Goal: Task Accomplishment & Management: Manage account settings

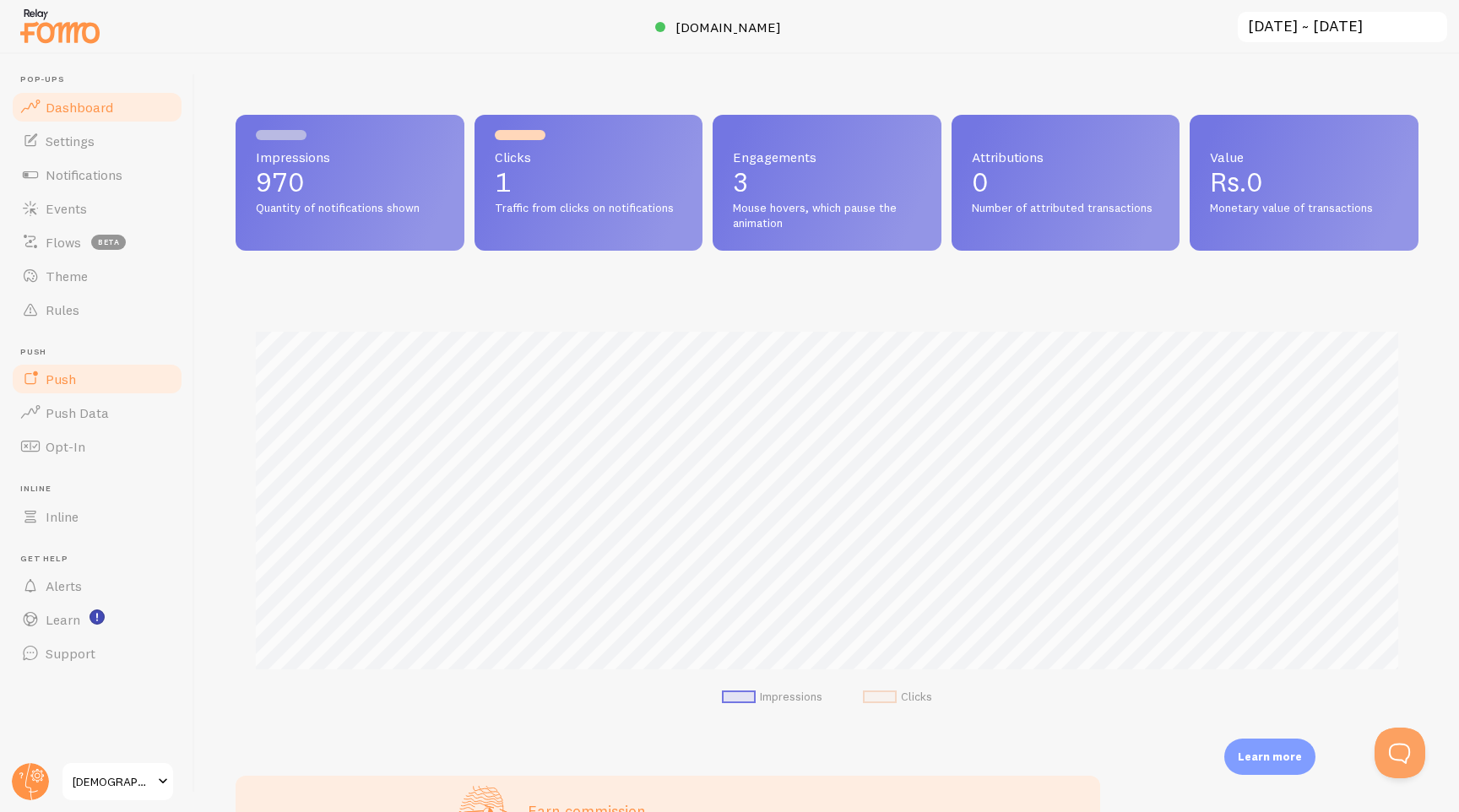
click at [58, 385] on span "Push" at bounding box center [61, 379] width 31 height 17
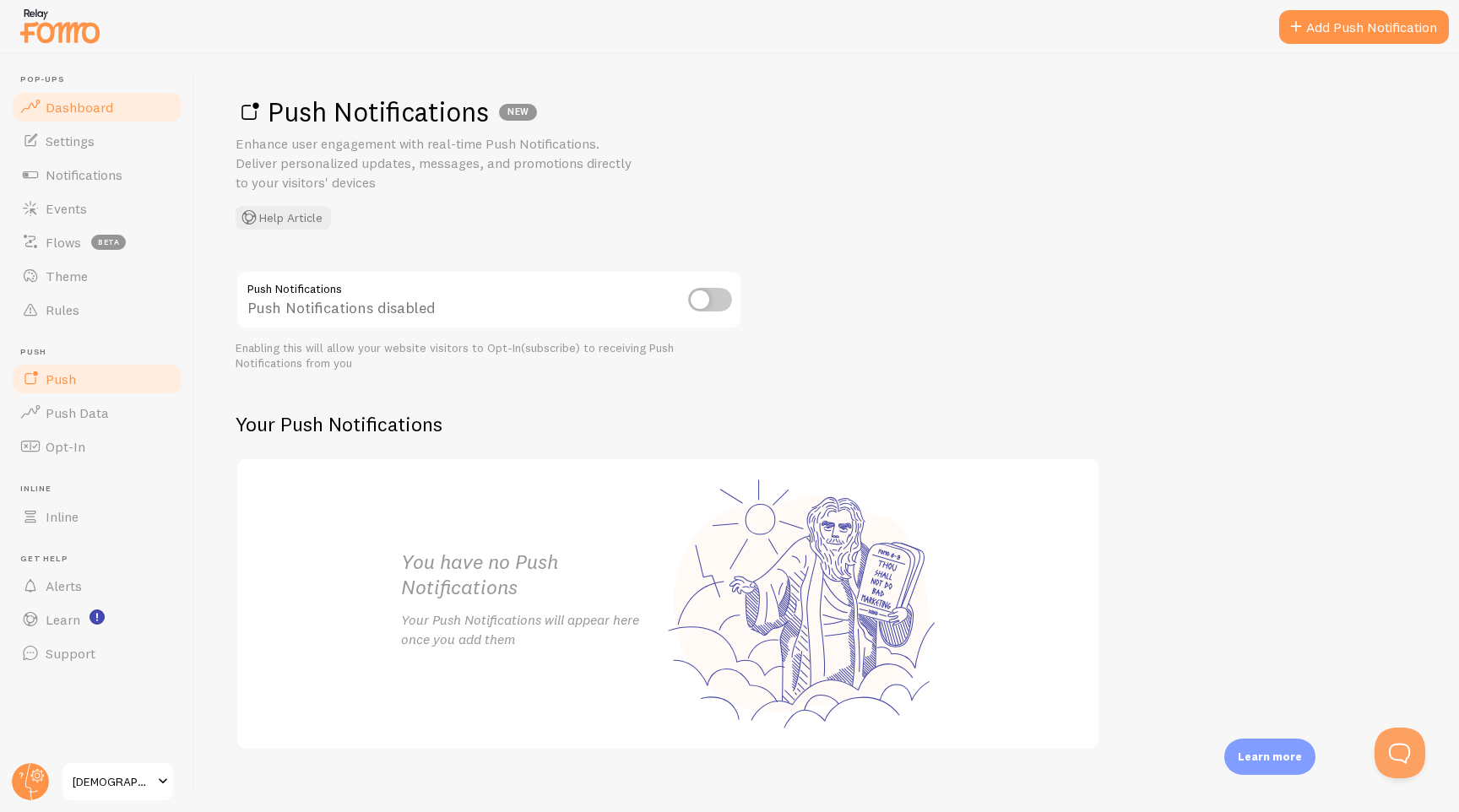
click at [91, 112] on span "Dashboard" at bounding box center [79, 107] width 68 height 17
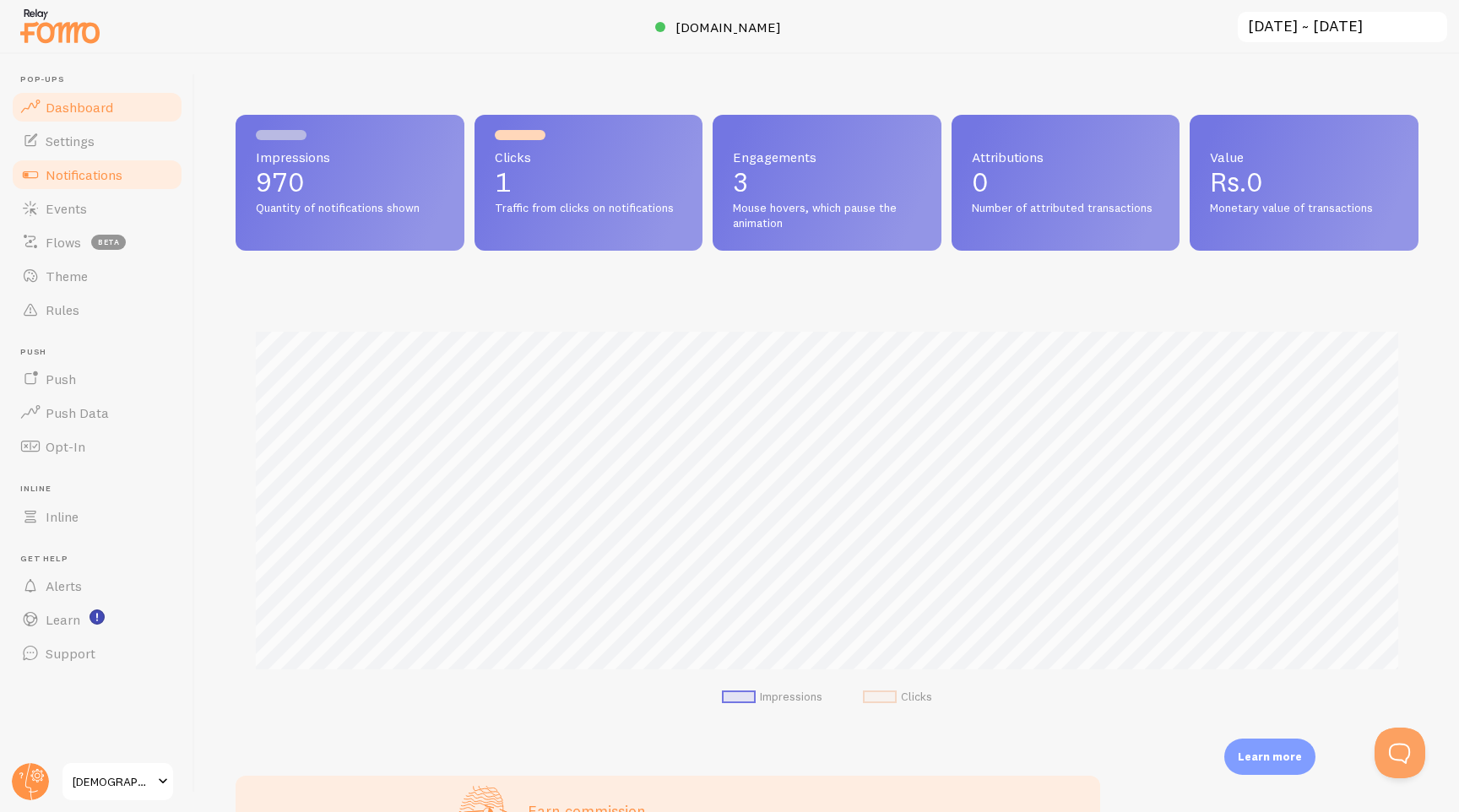
scroll to position [443, 1183]
click at [70, 166] on span "Notifications" at bounding box center [83, 175] width 77 height 17
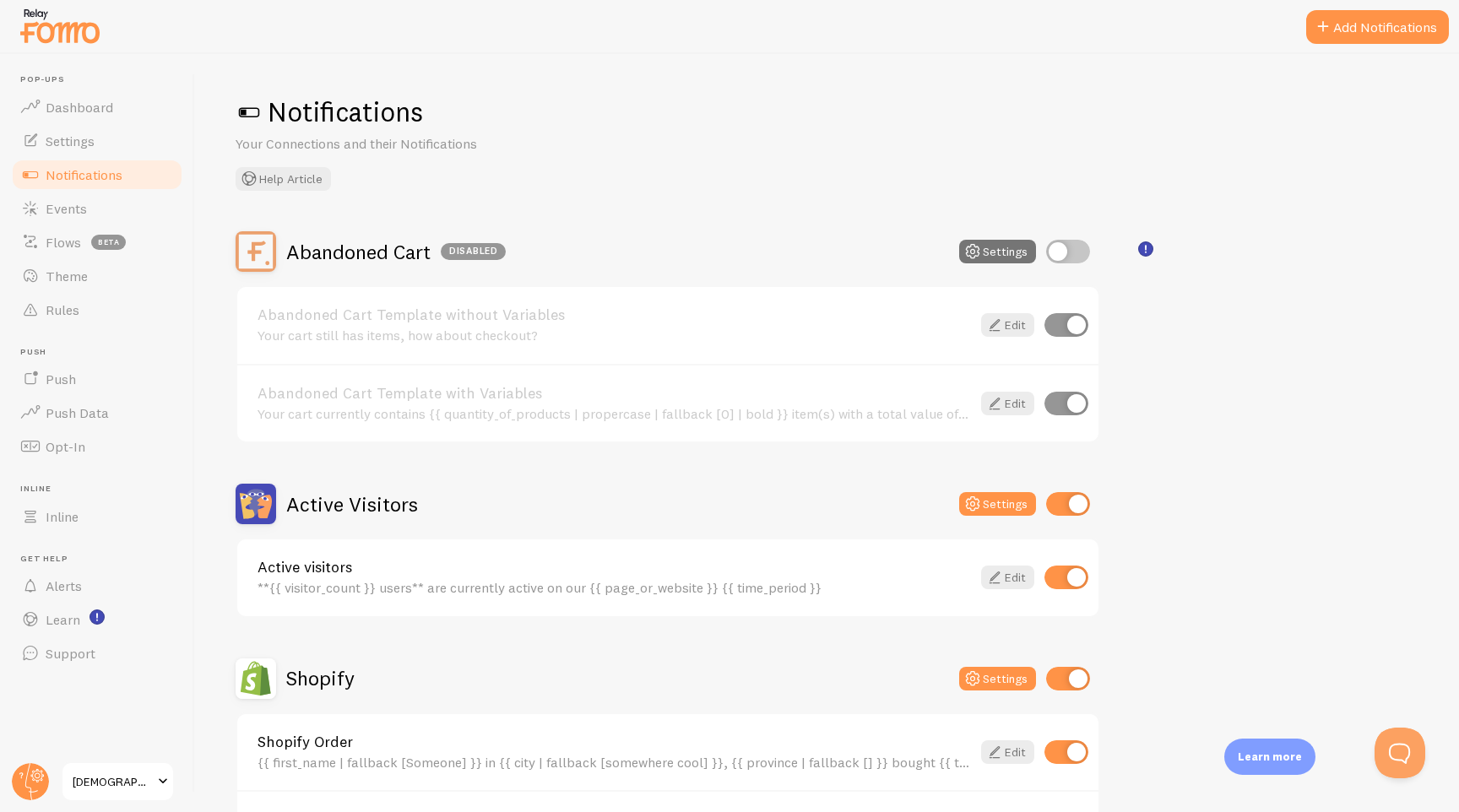
click at [1065, 497] on input "checkbox" at bounding box center [1067, 504] width 44 height 24
checkbox input "false"
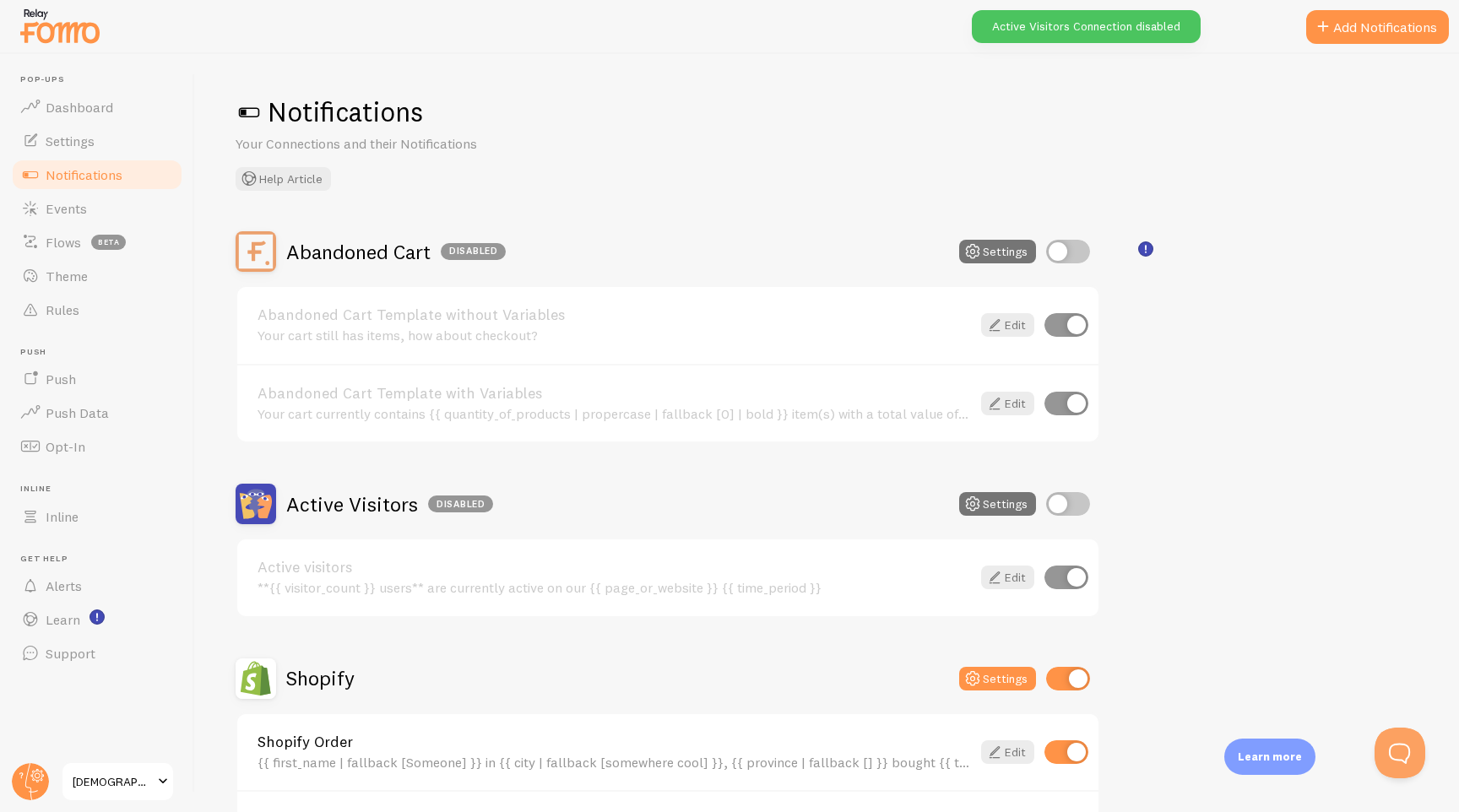
click at [1064, 671] on input "checkbox" at bounding box center [1067, 678] width 44 height 24
checkbox input "false"
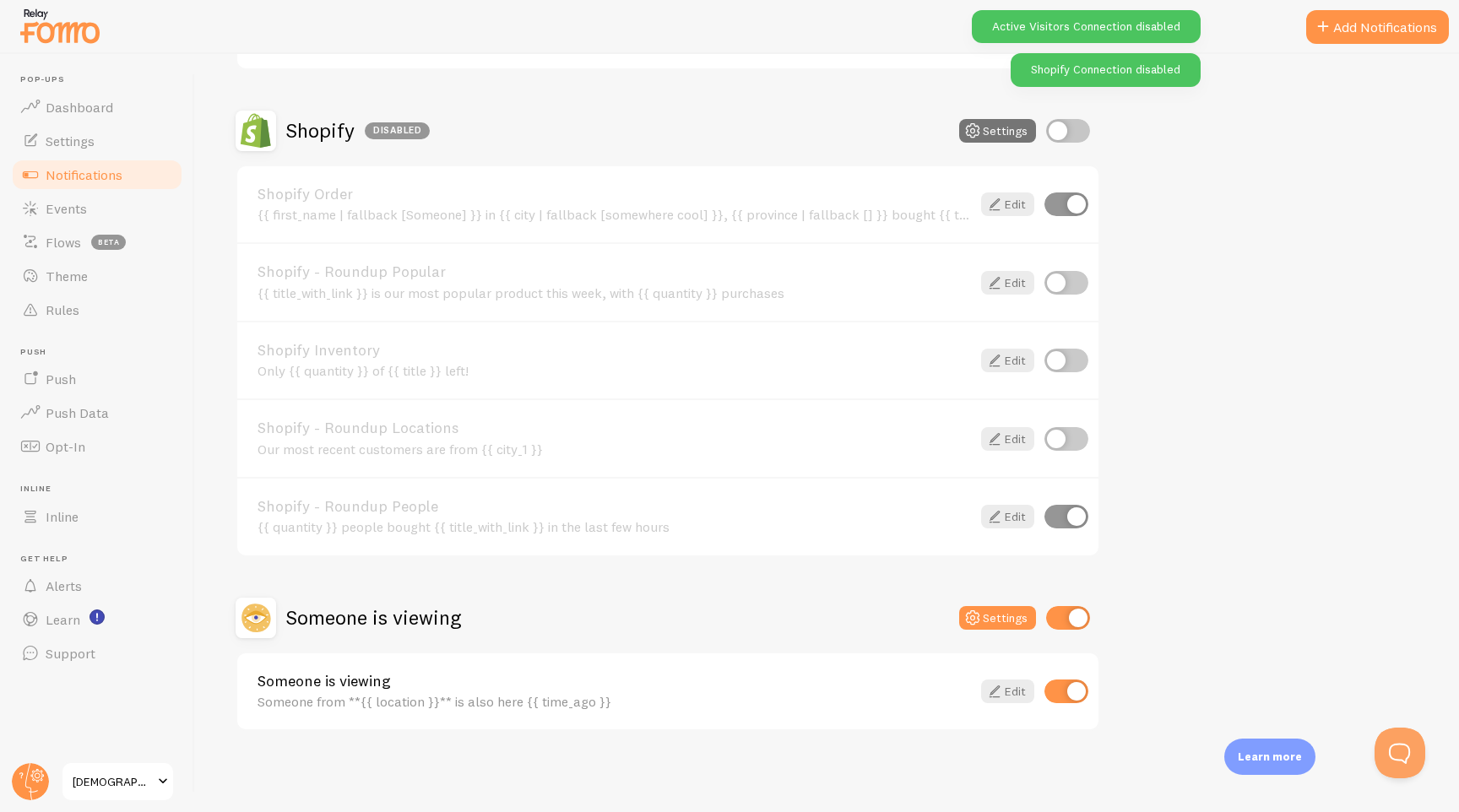
click at [1067, 618] on input "checkbox" at bounding box center [1067, 618] width 44 height 24
checkbox input "false"
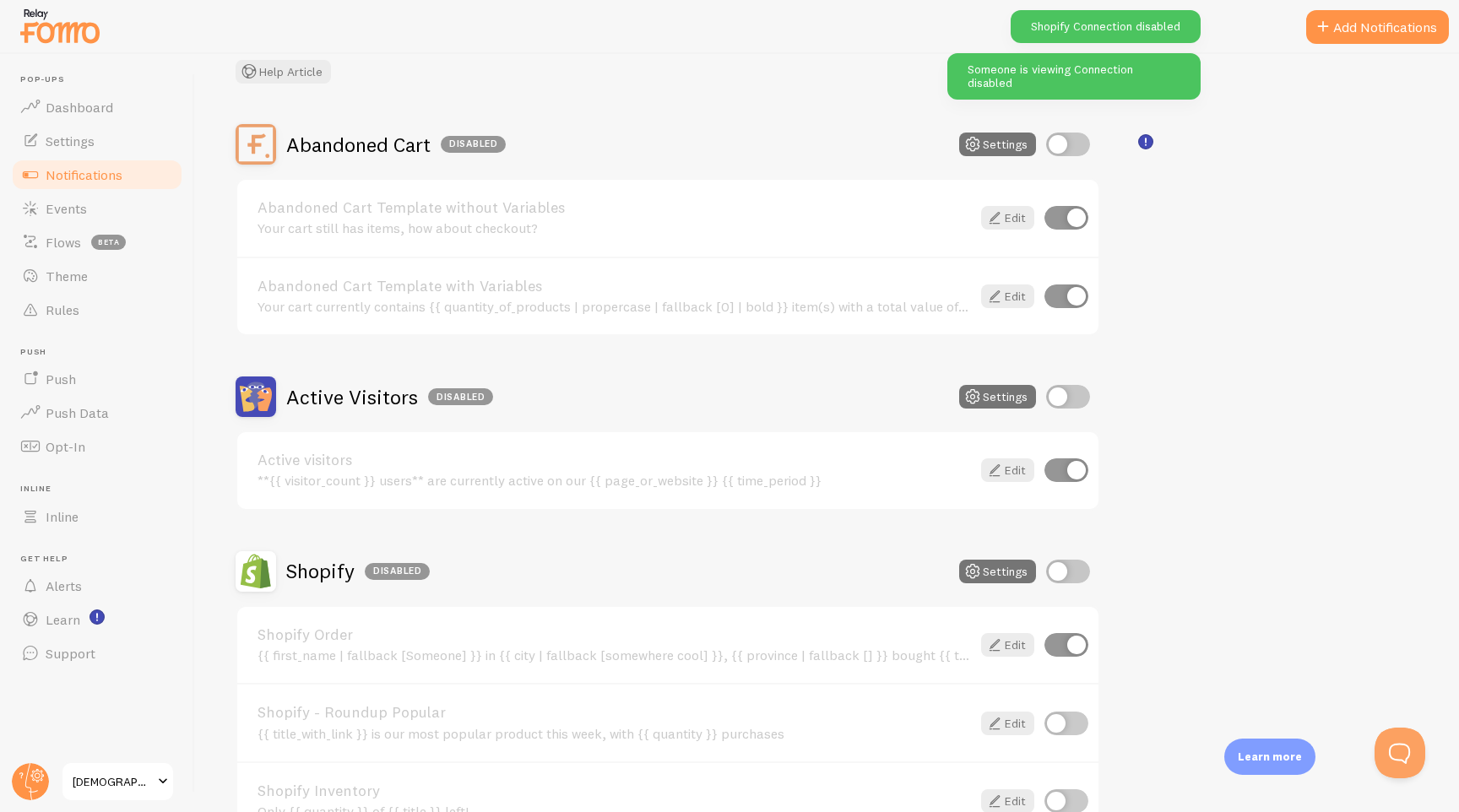
scroll to position [0, 0]
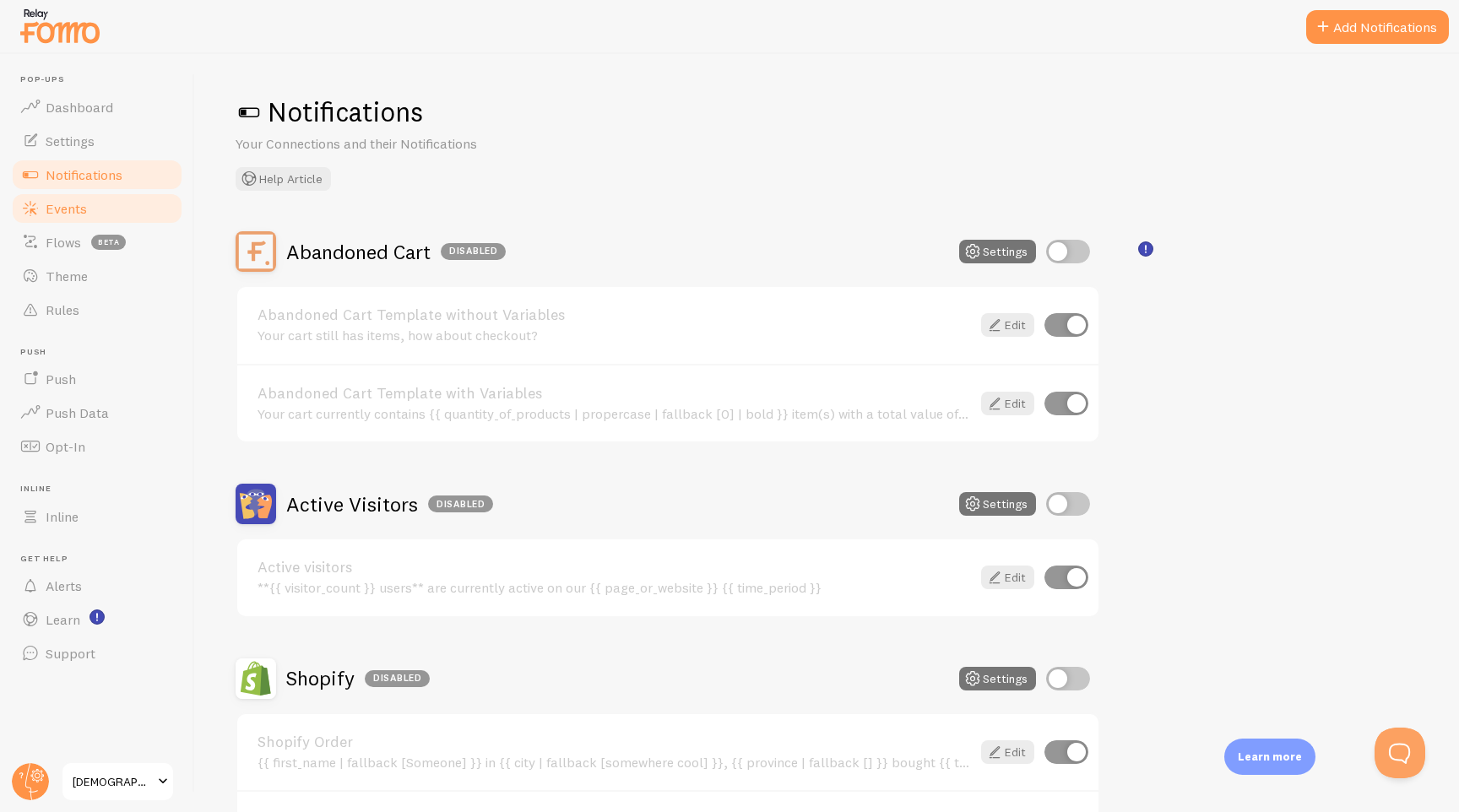
click at [90, 209] on link "Events" at bounding box center [97, 208] width 174 height 33
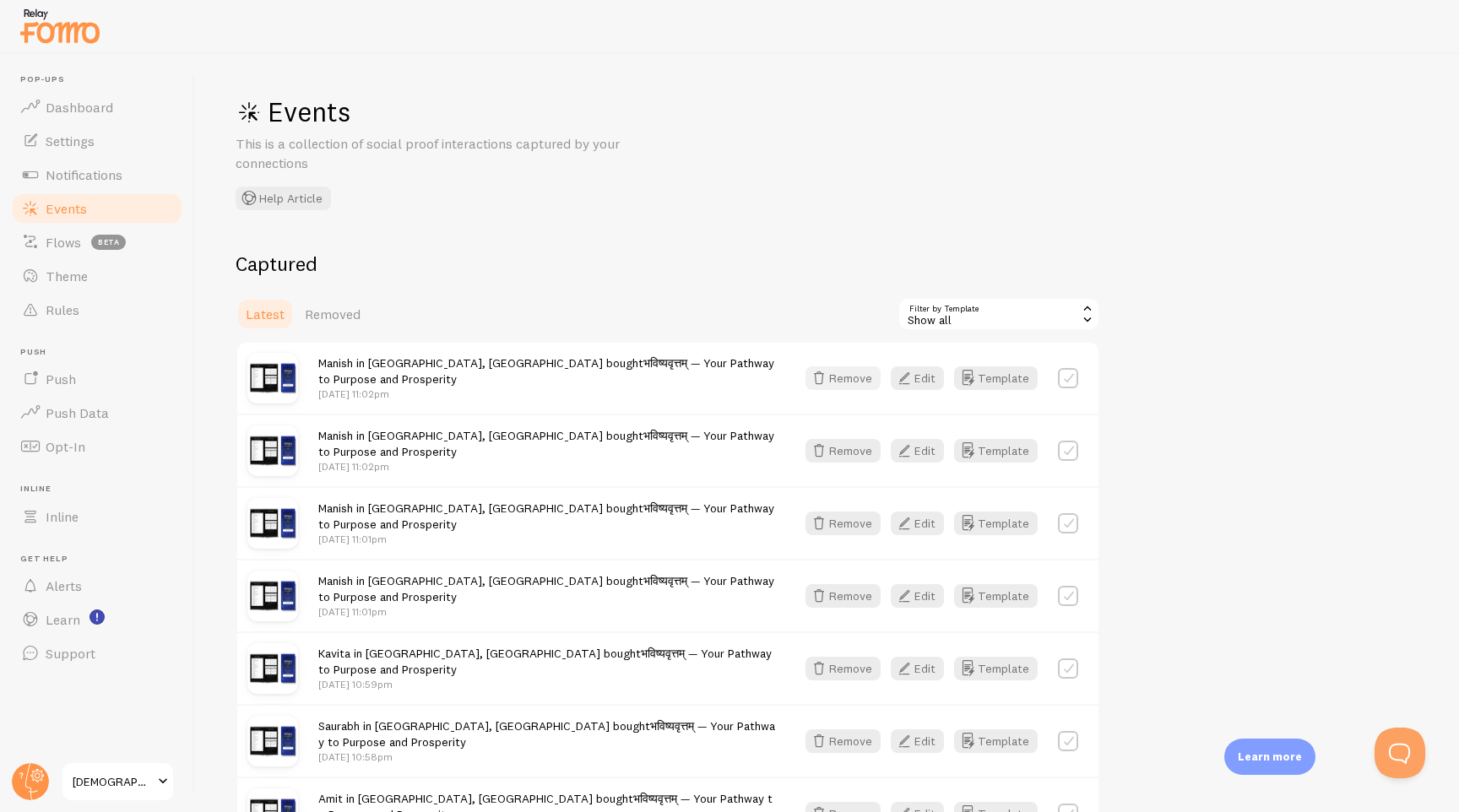
click at [869, 386] on button "Remove" at bounding box center [842, 378] width 75 height 24
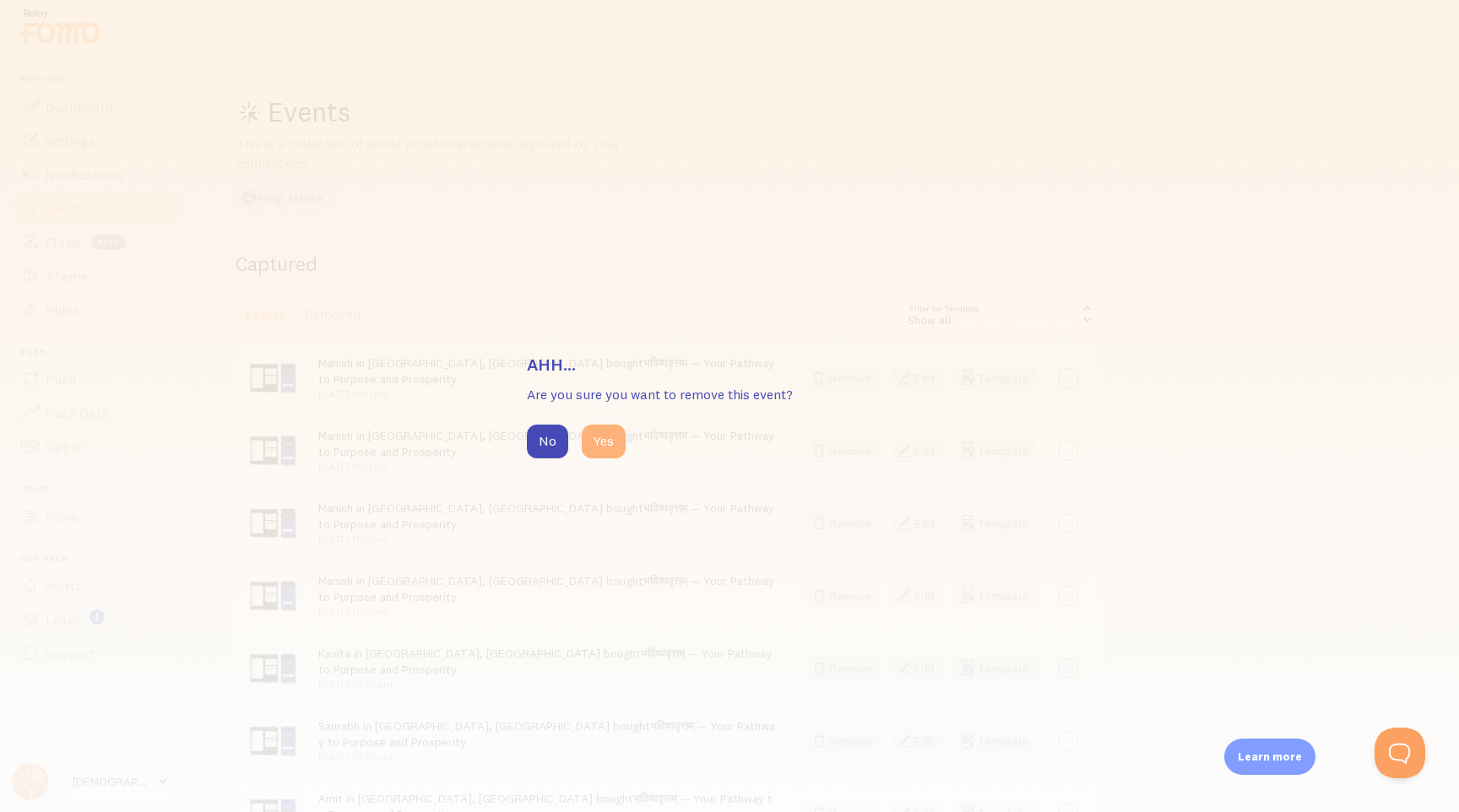
click at [588, 445] on button "Yes" at bounding box center [603, 440] width 44 height 33
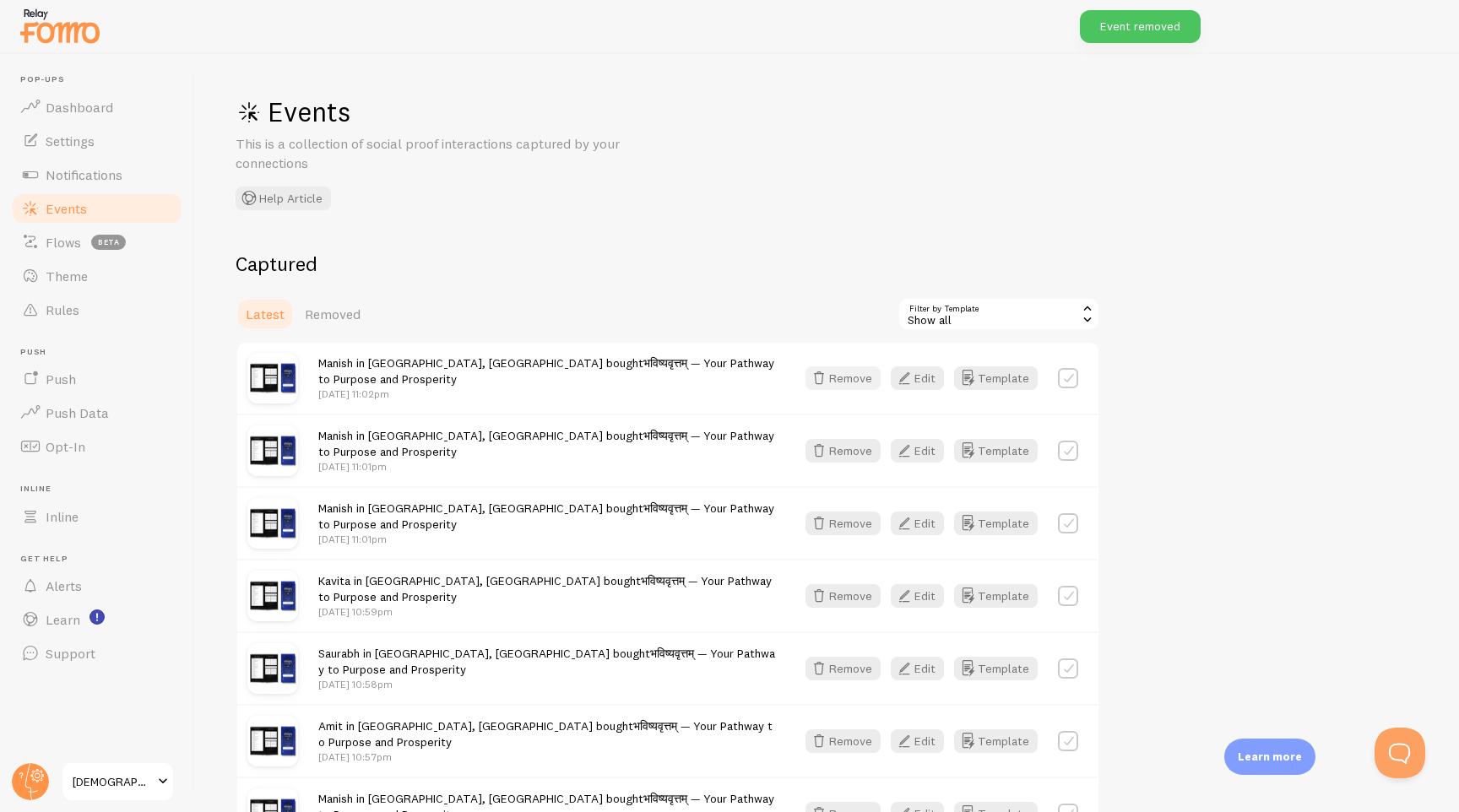
click at [859, 382] on button "Remove" at bounding box center [842, 378] width 75 height 24
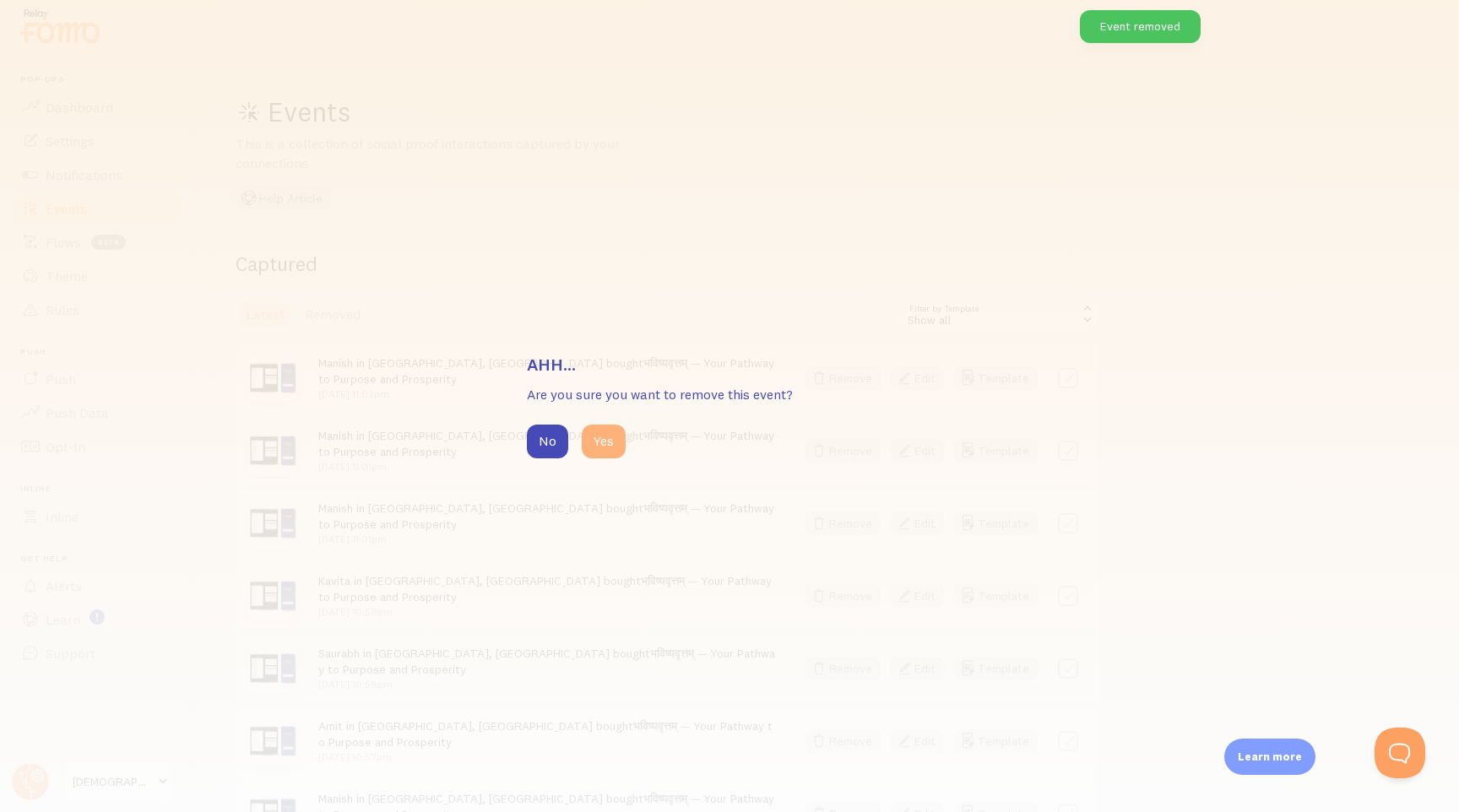
click at [602, 437] on button "Yes" at bounding box center [603, 440] width 44 height 33
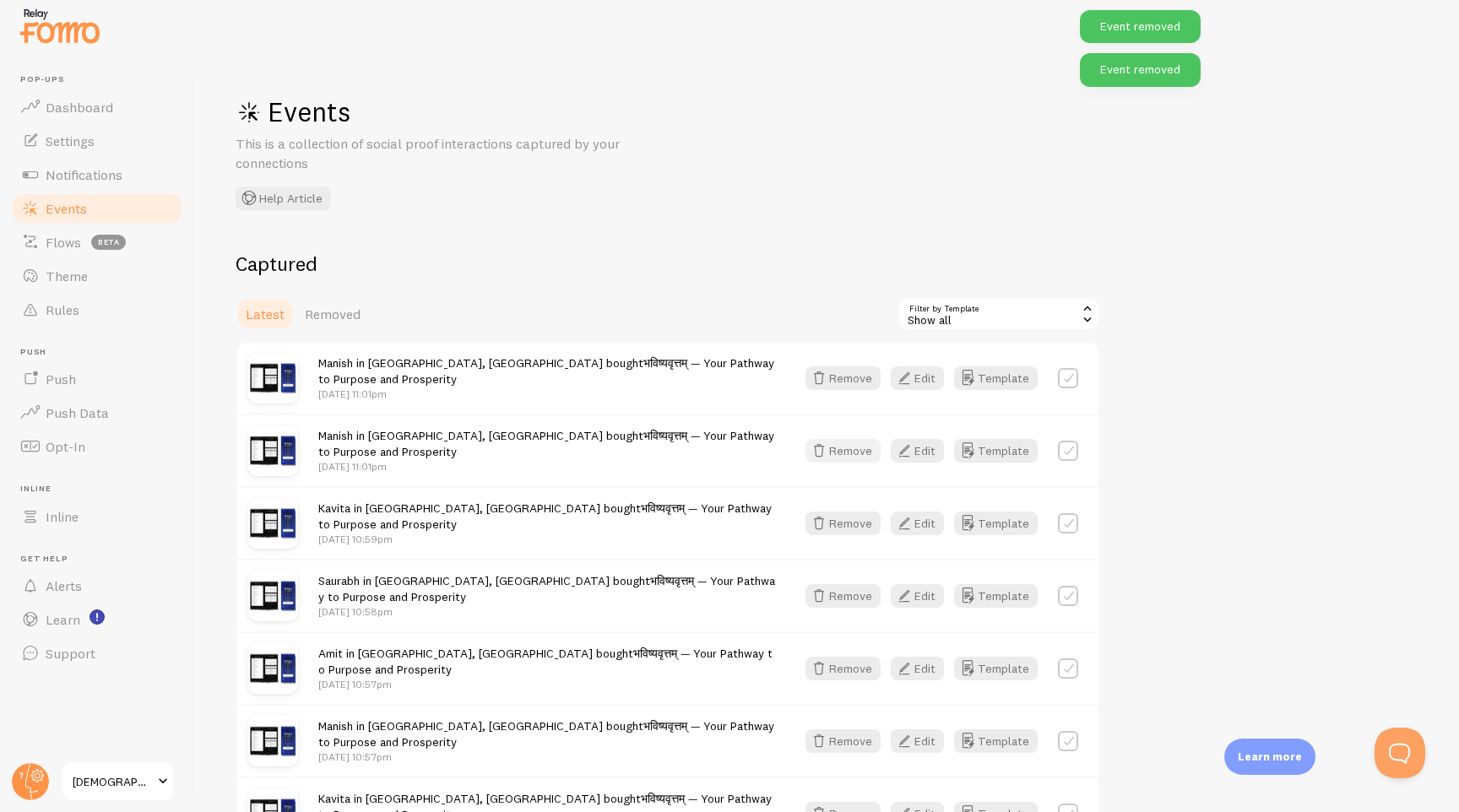
click at [864, 447] on button "Remove" at bounding box center [842, 450] width 75 height 24
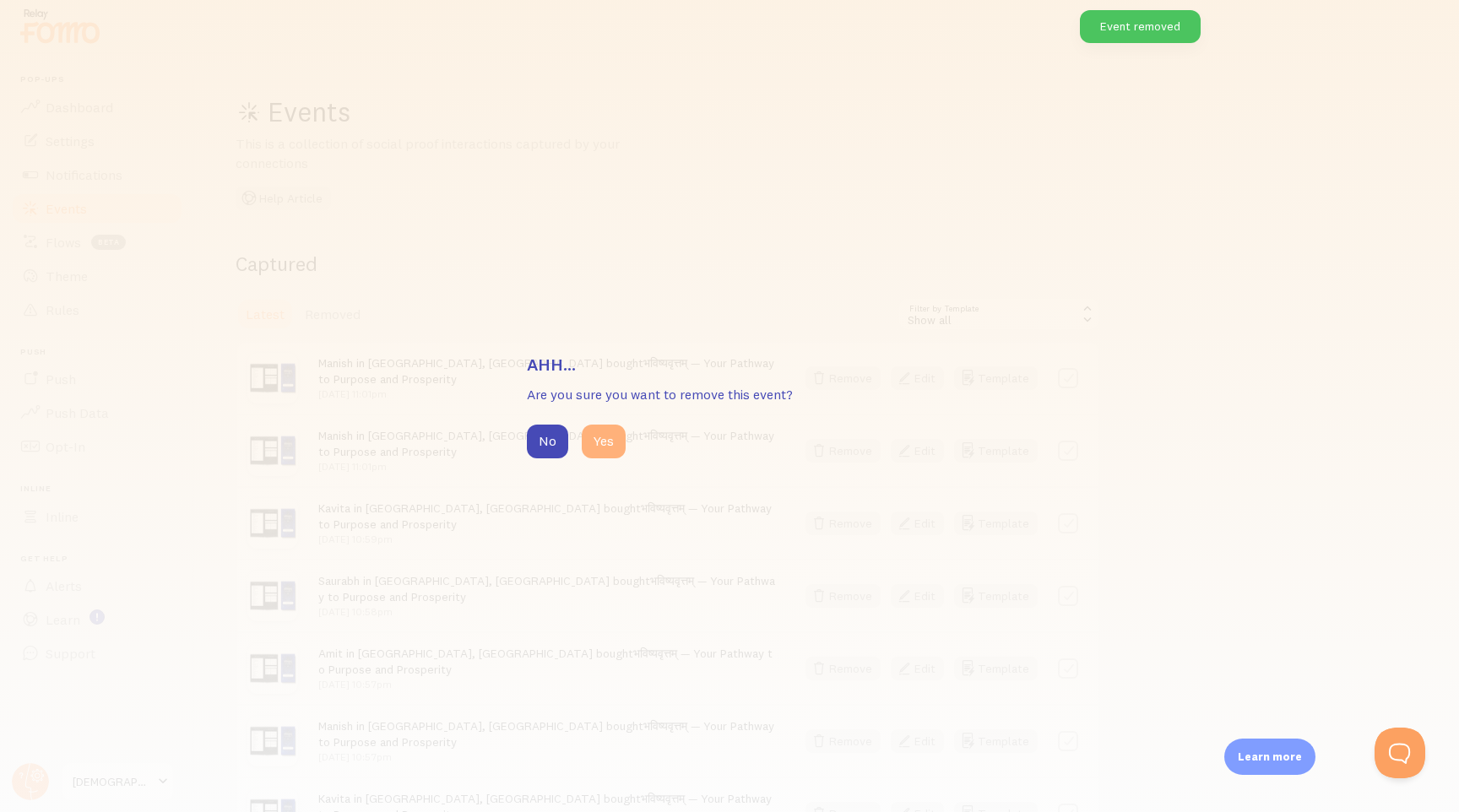
click at [602, 441] on button "Yes" at bounding box center [603, 440] width 44 height 33
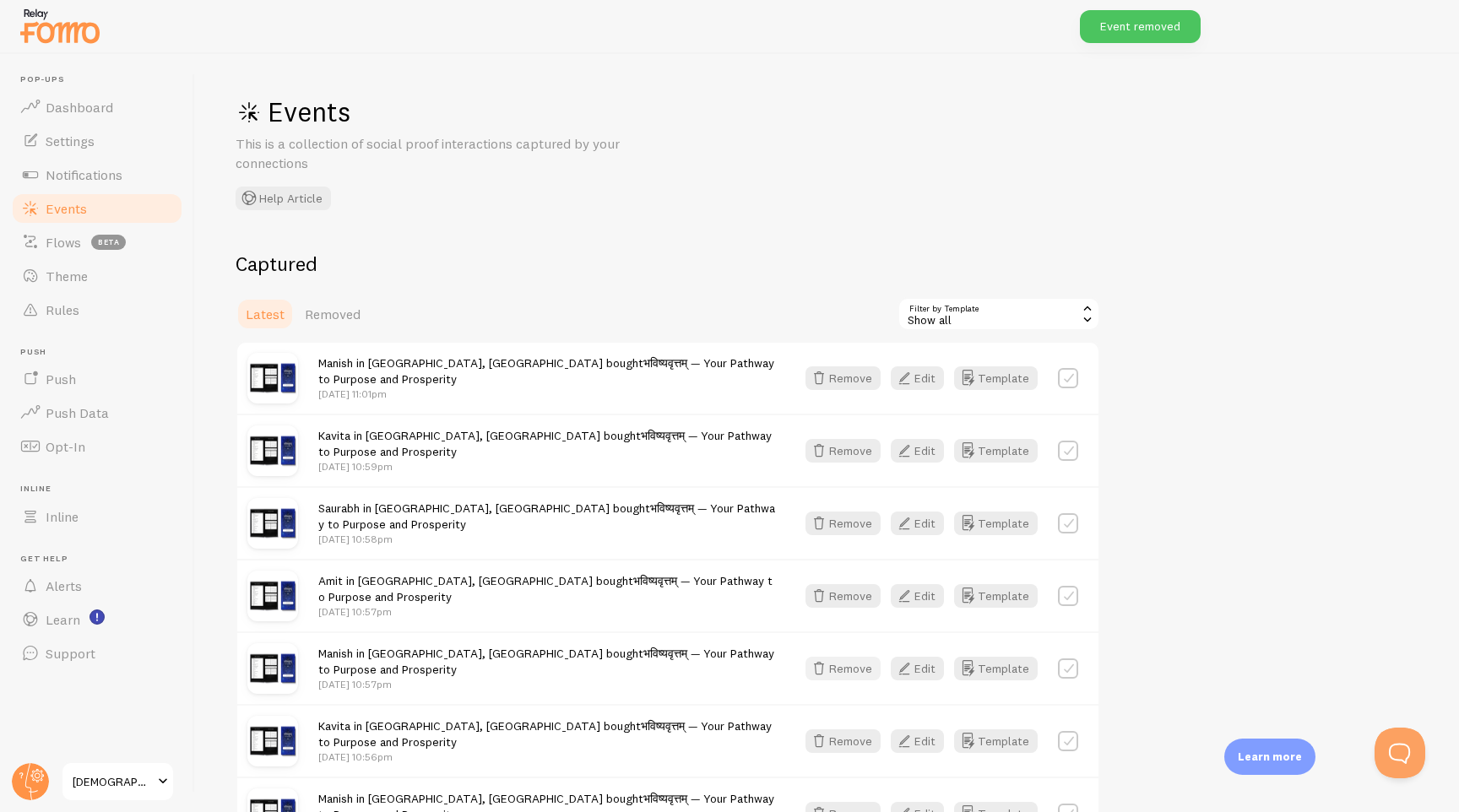
click at [849, 660] on button "Remove" at bounding box center [842, 668] width 75 height 24
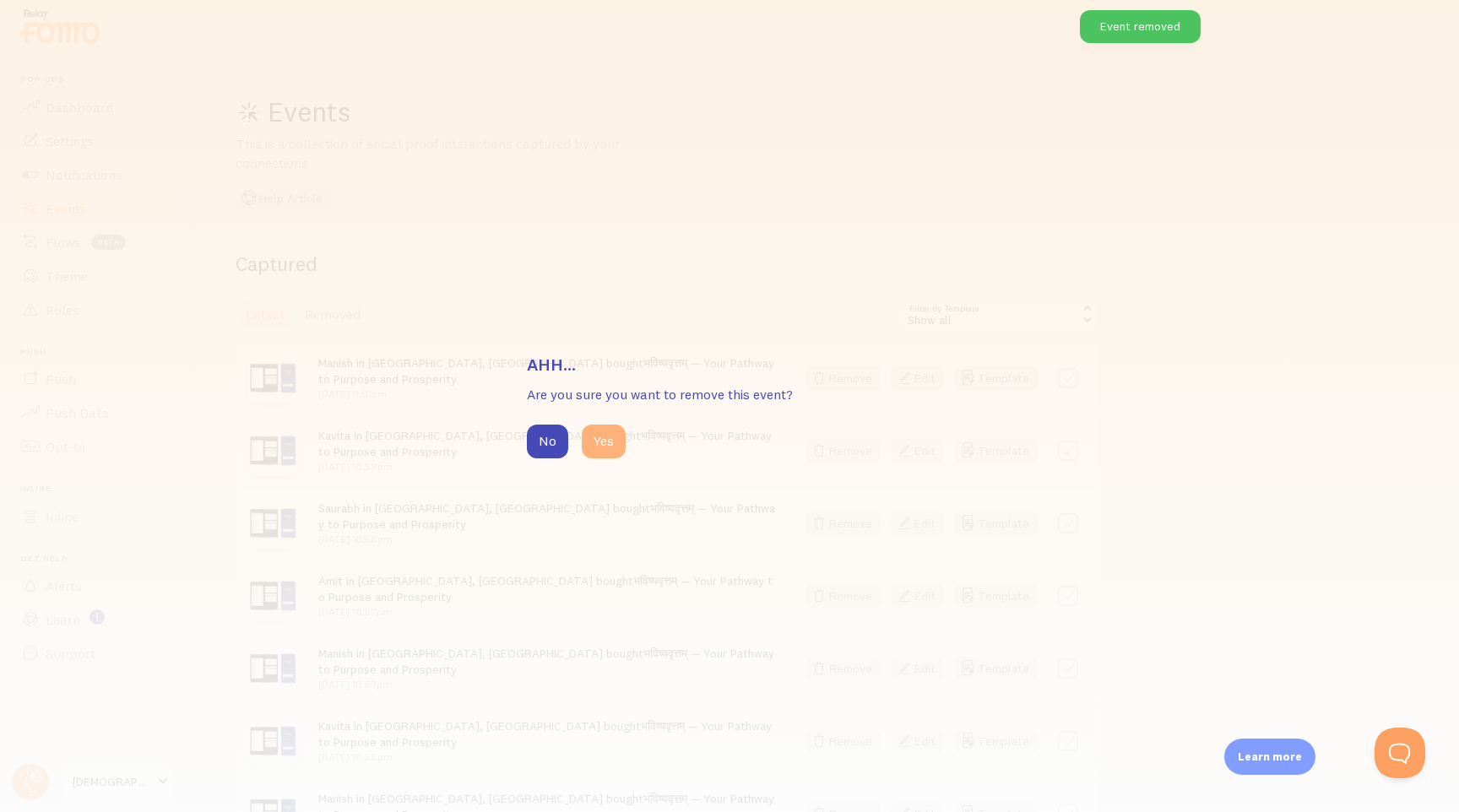
click at [611, 458] on button "Yes" at bounding box center [603, 440] width 44 height 33
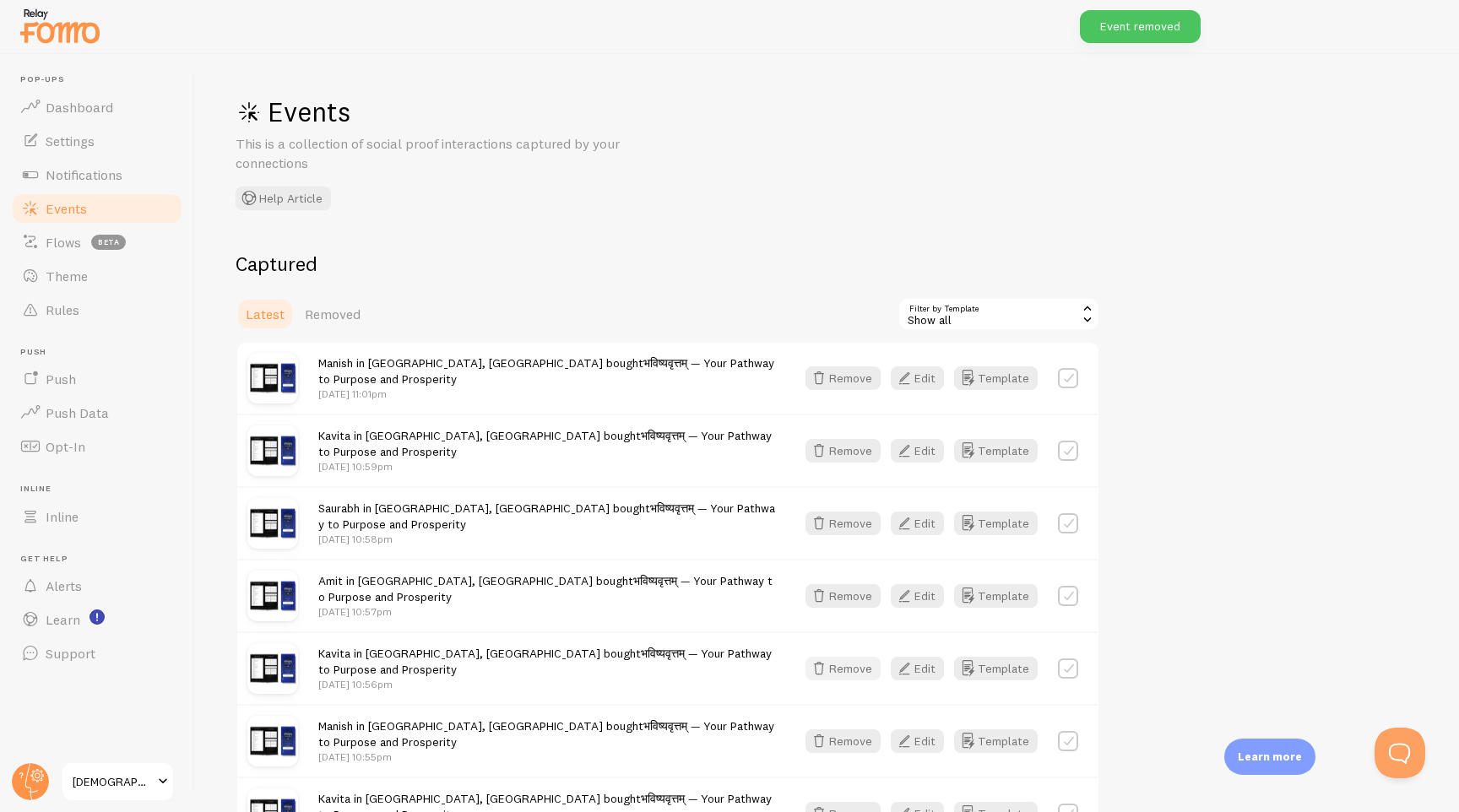
click at [837, 675] on button "Remove" at bounding box center [842, 668] width 75 height 24
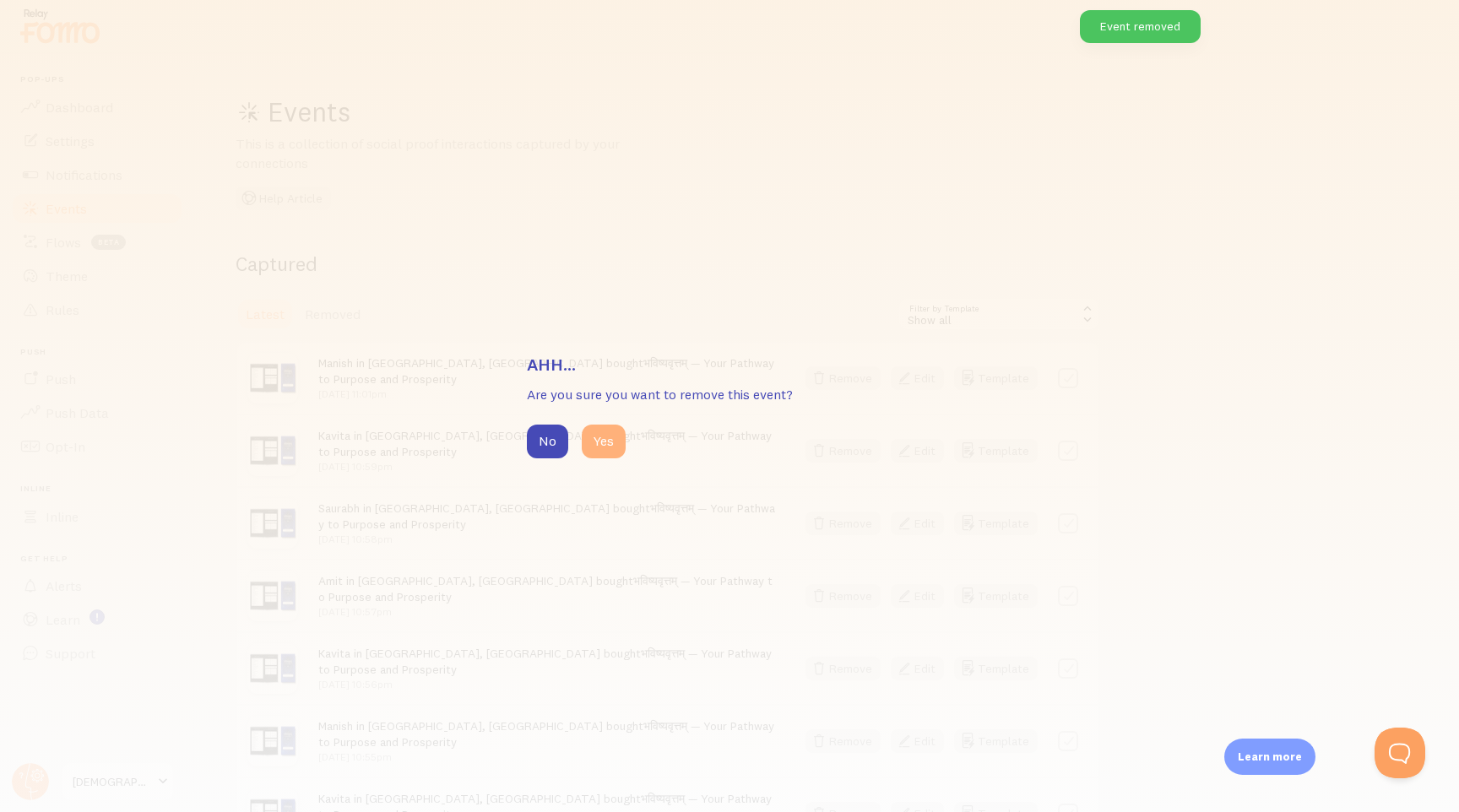
click at [611, 451] on button "Yes" at bounding box center [603, 440] width 44 height 33
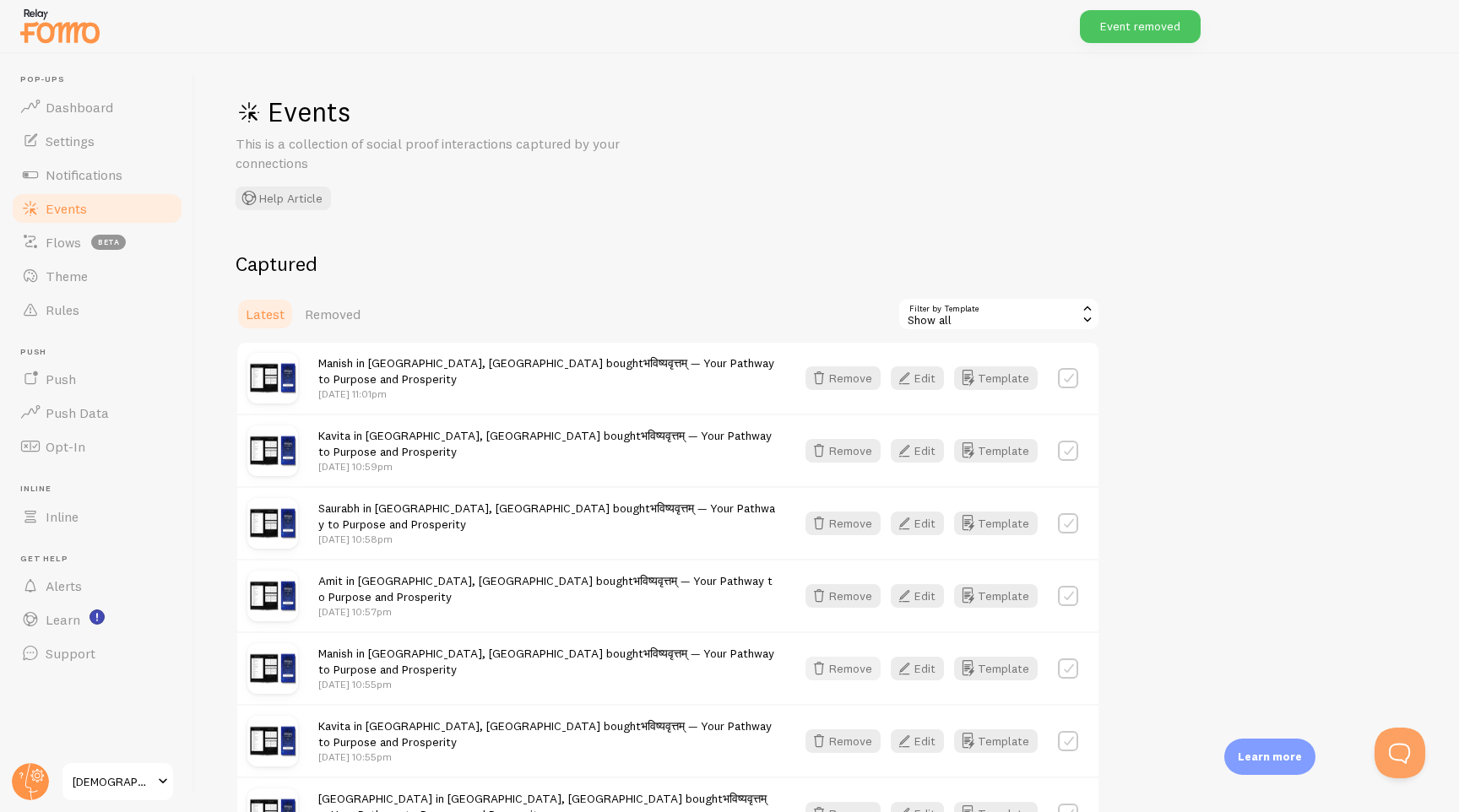
click at [843, 672] on button "Remove" at bounding box center [842, 668] width 75 height 24
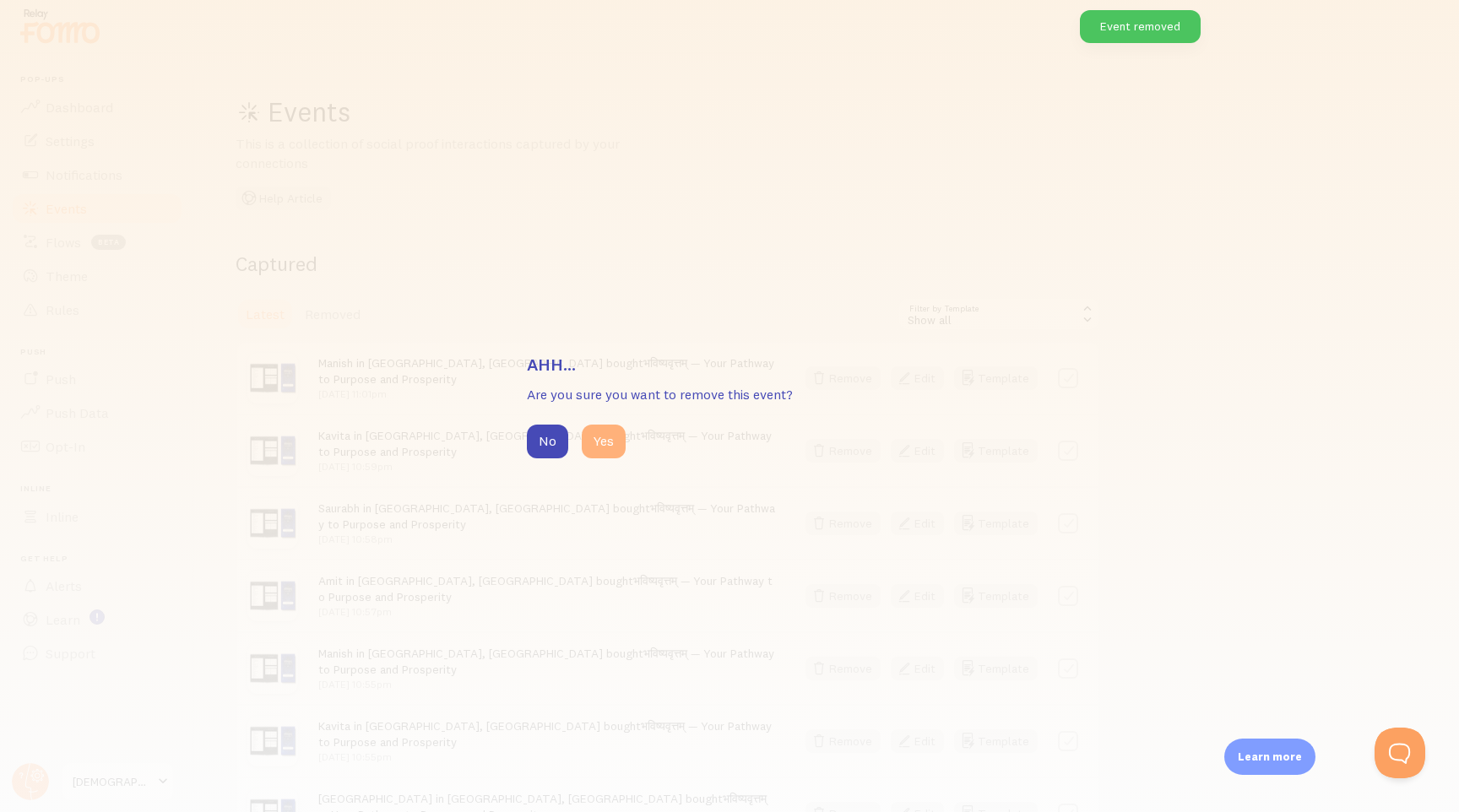
click at [599, 452] on button "Yes" at bounding box center [603, 440] width 44 height 33
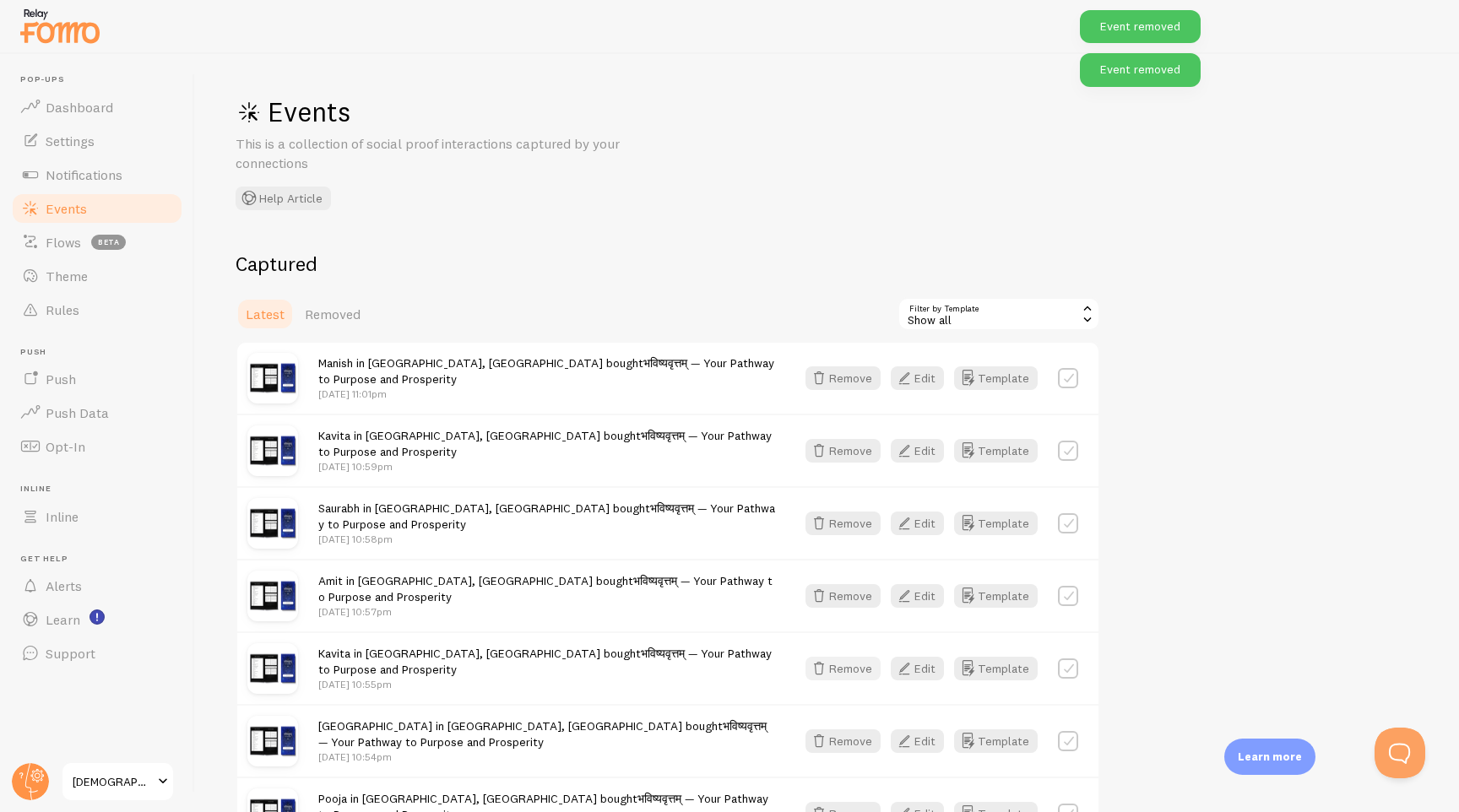
click at [842, 664] on button "Remove" at bounding box center [842, 668] width 75 height 24
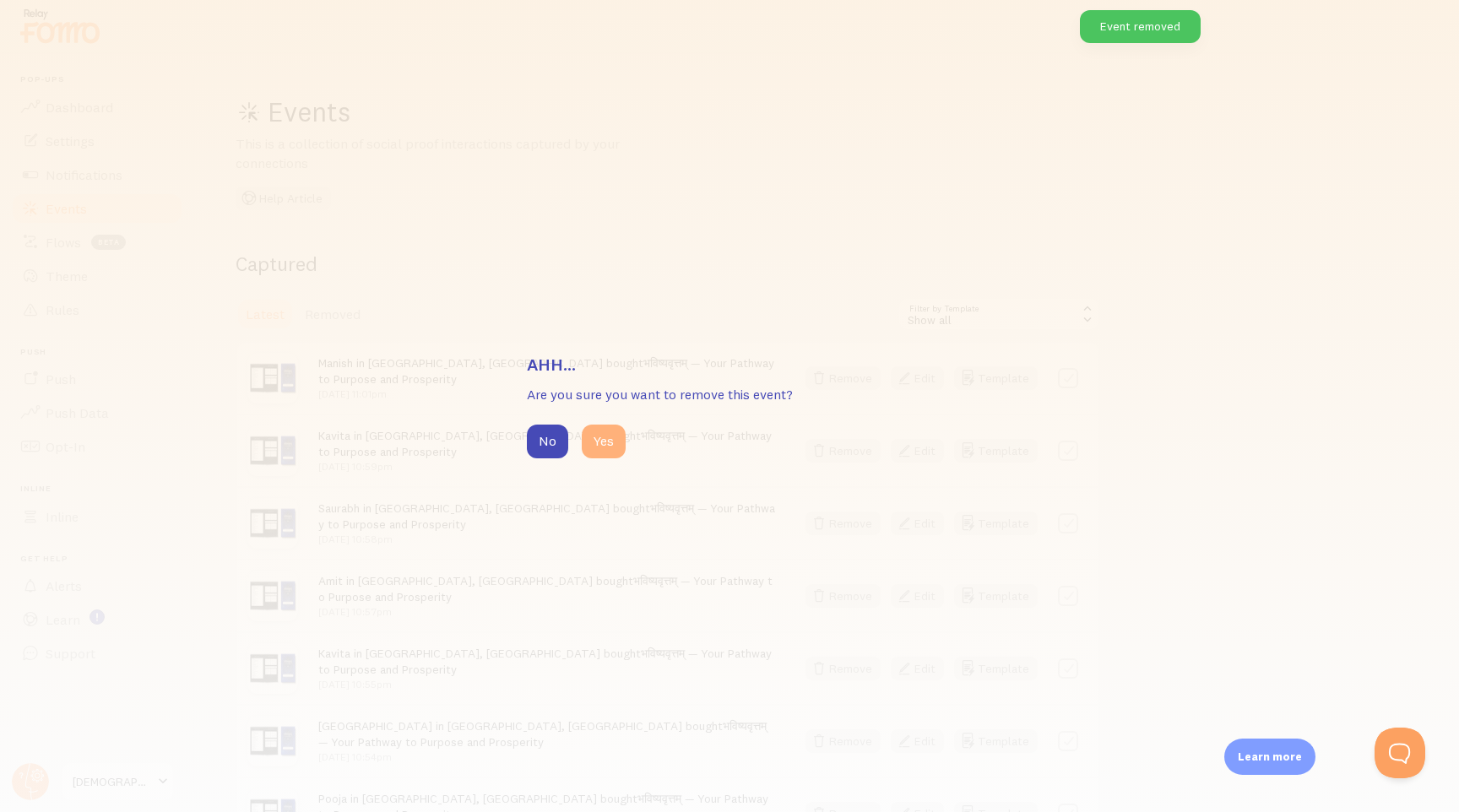
click at [595, 448] on button "Yes" at bounding box center [603, 440] width 44 height 33
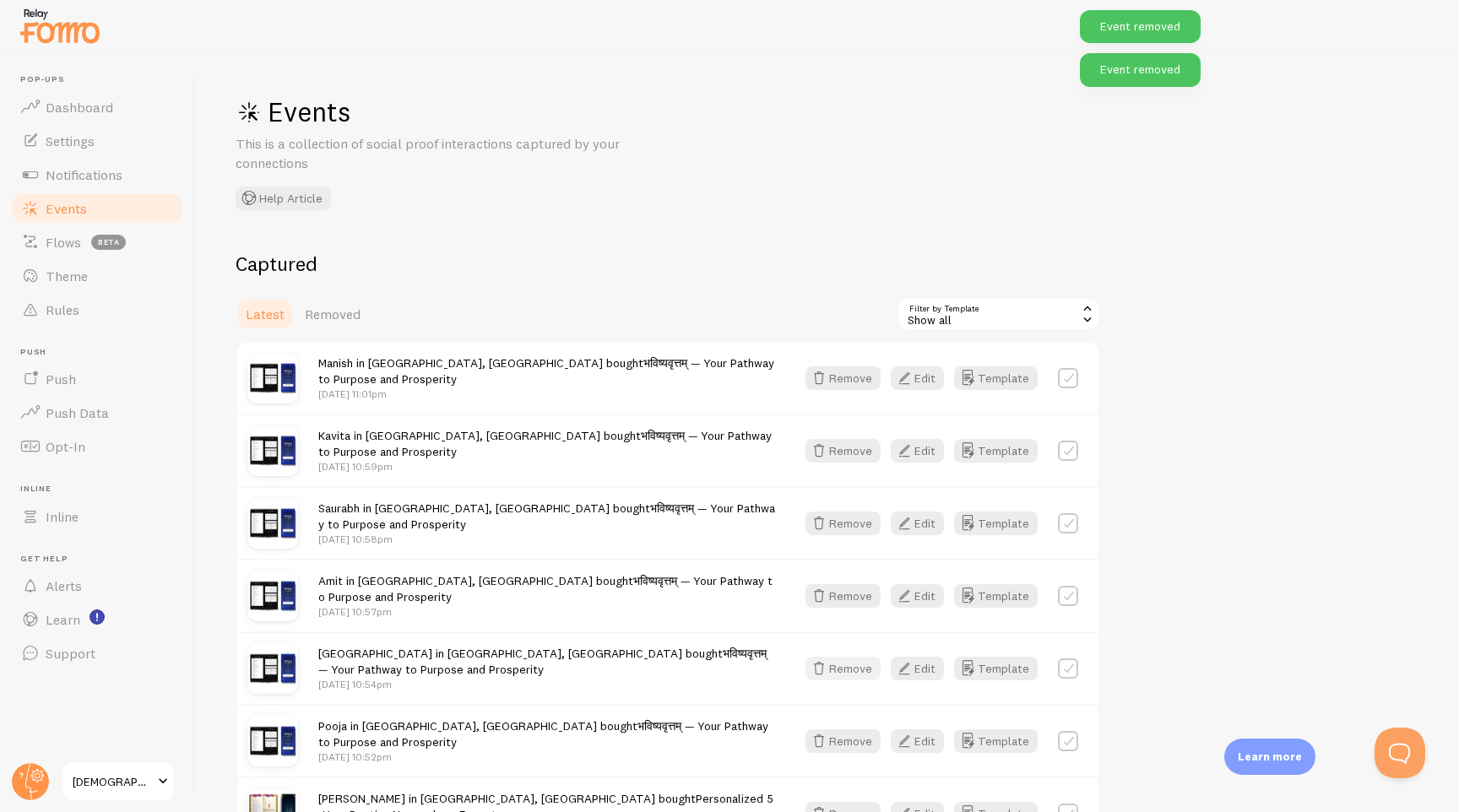
click at [836, 671] on button "Remove" at bounding box center [842, 668] width 75 height 24
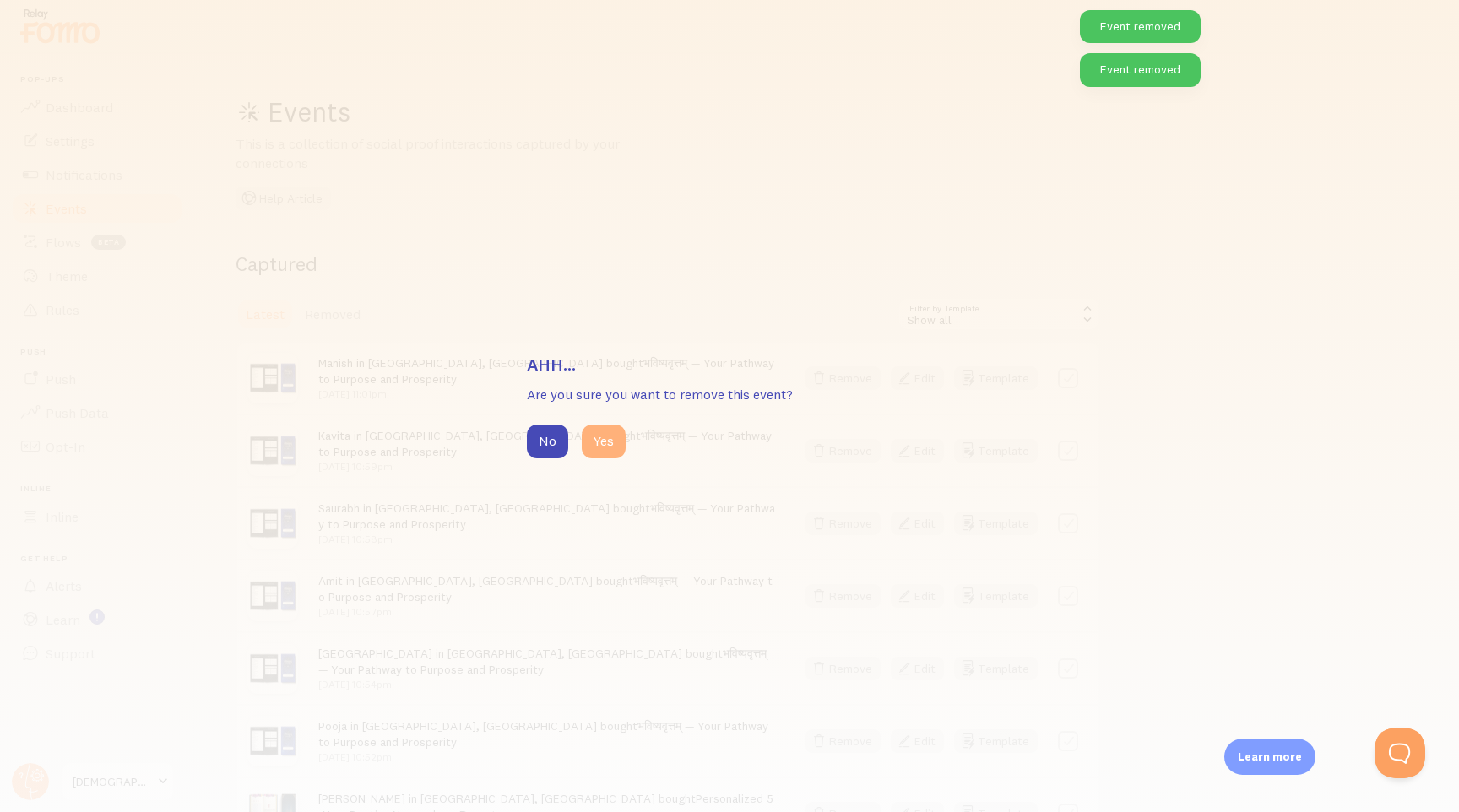
click at [610, 457] on button "Yes" at bounding box center [603, 440] width 44 height 33
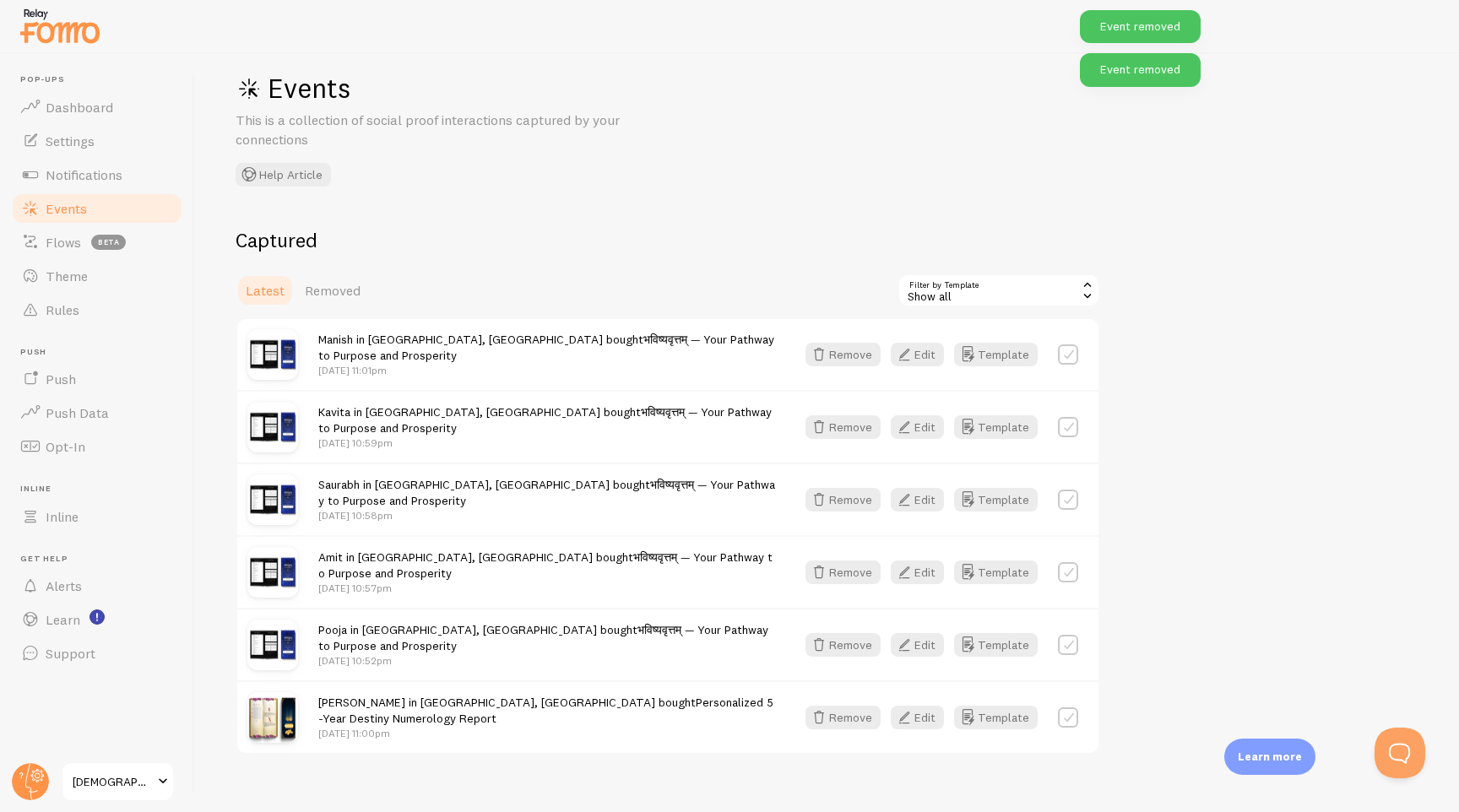
scroll to position [46, 0]
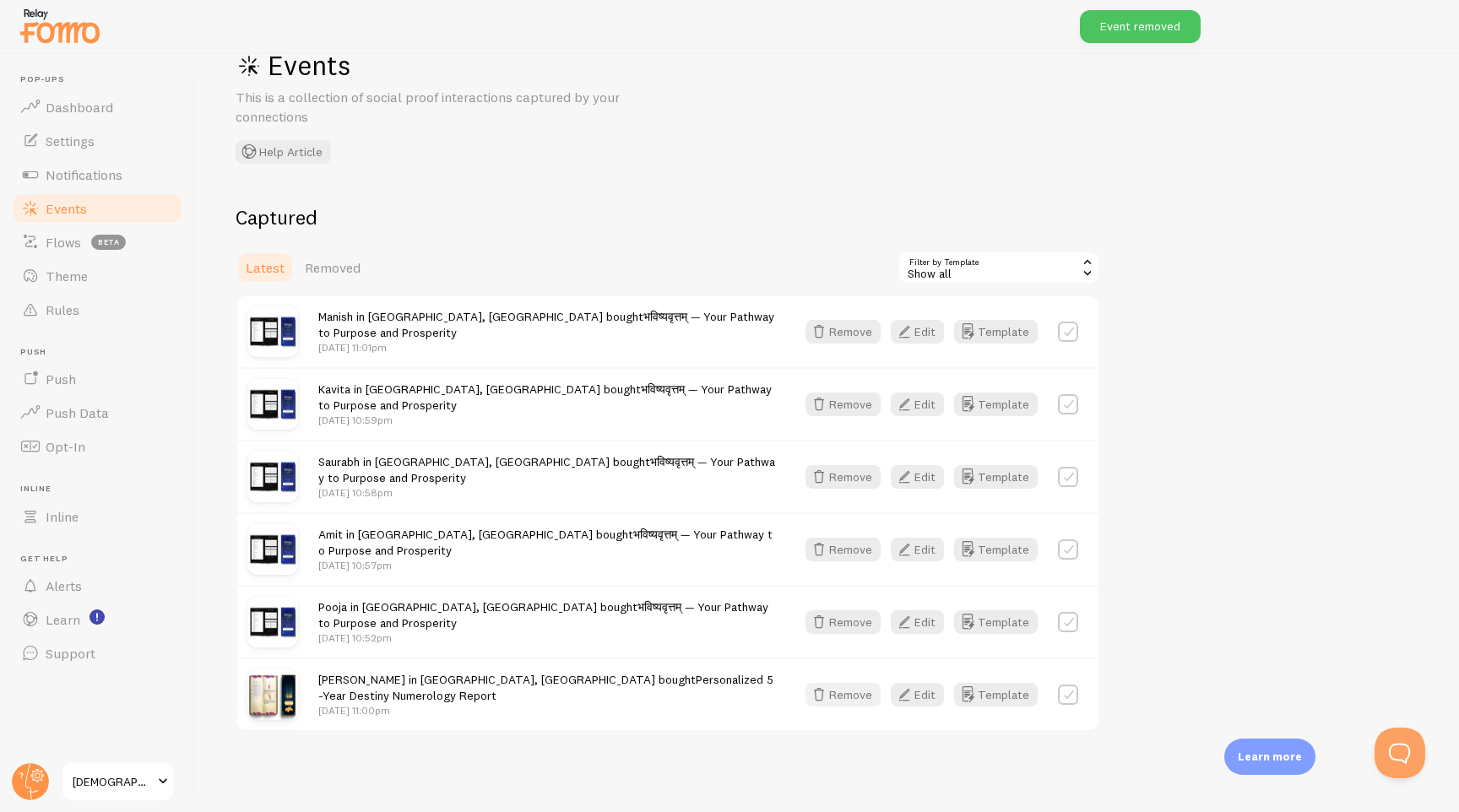
click at [834, 696] on button "Remove" at bounding box center [842, 694] width 75 height 24
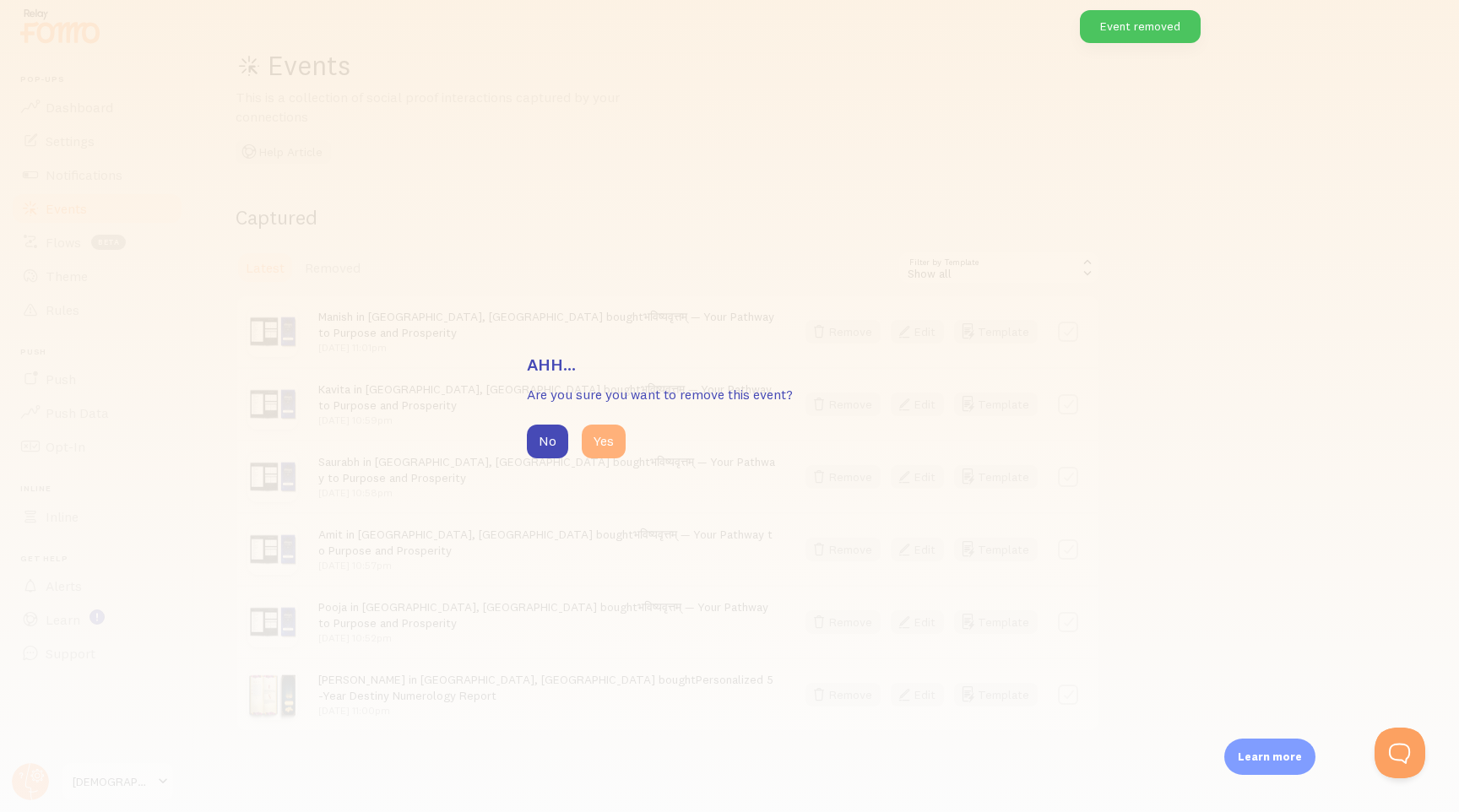
click at [609, 443] on button "Yes" at bounding box center [603, 440] width 44 height 33
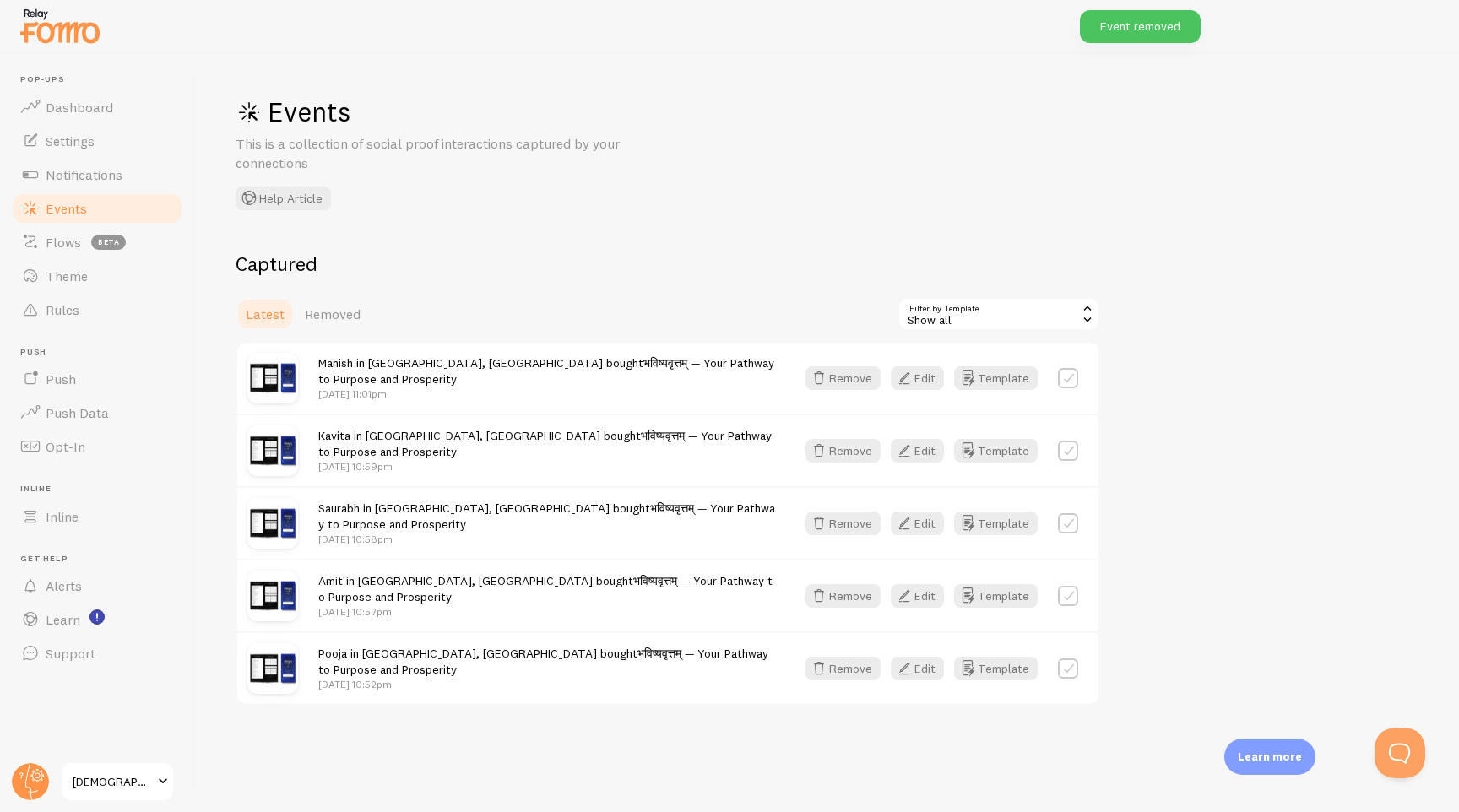
scroll to position [0, 0]
